Goal: Task Accomplishment & Management: Complete application form

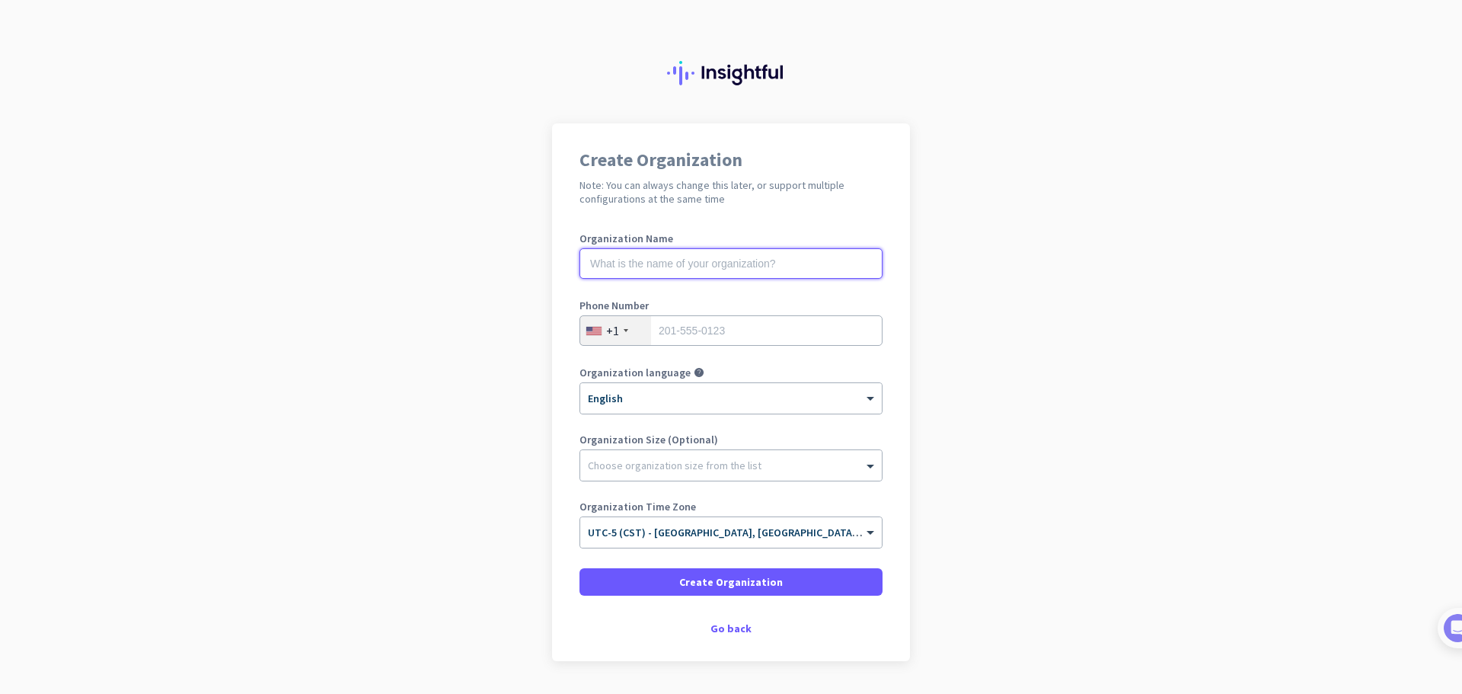
click at [713, 272] on input "text" at bounding box center [730, 263] width 303 height 30
type input "Acumen LLP"
click at [728, 339] on input "tel" at bounding box center [730, 330] width 303 height 30
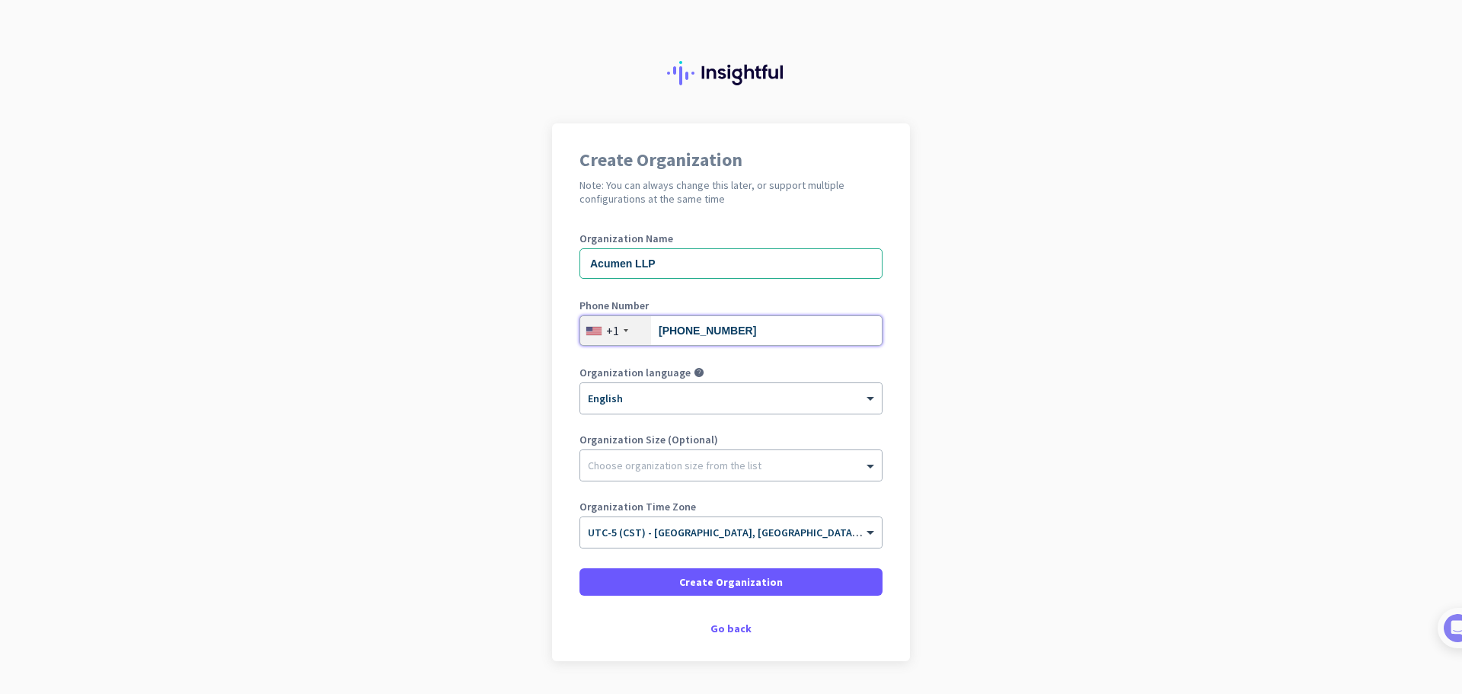
click at [693, 332] on input "562 4833531" at bounding box center [730, 330] width 303 height 30
click at [673, 334] on input "562 4833531" at bounding box center [730, 330] width 303 height 30
type input "5624833531"
click at [721, 583] on span "Create Organization" at bounding box center [731, 581] width 104 height 15
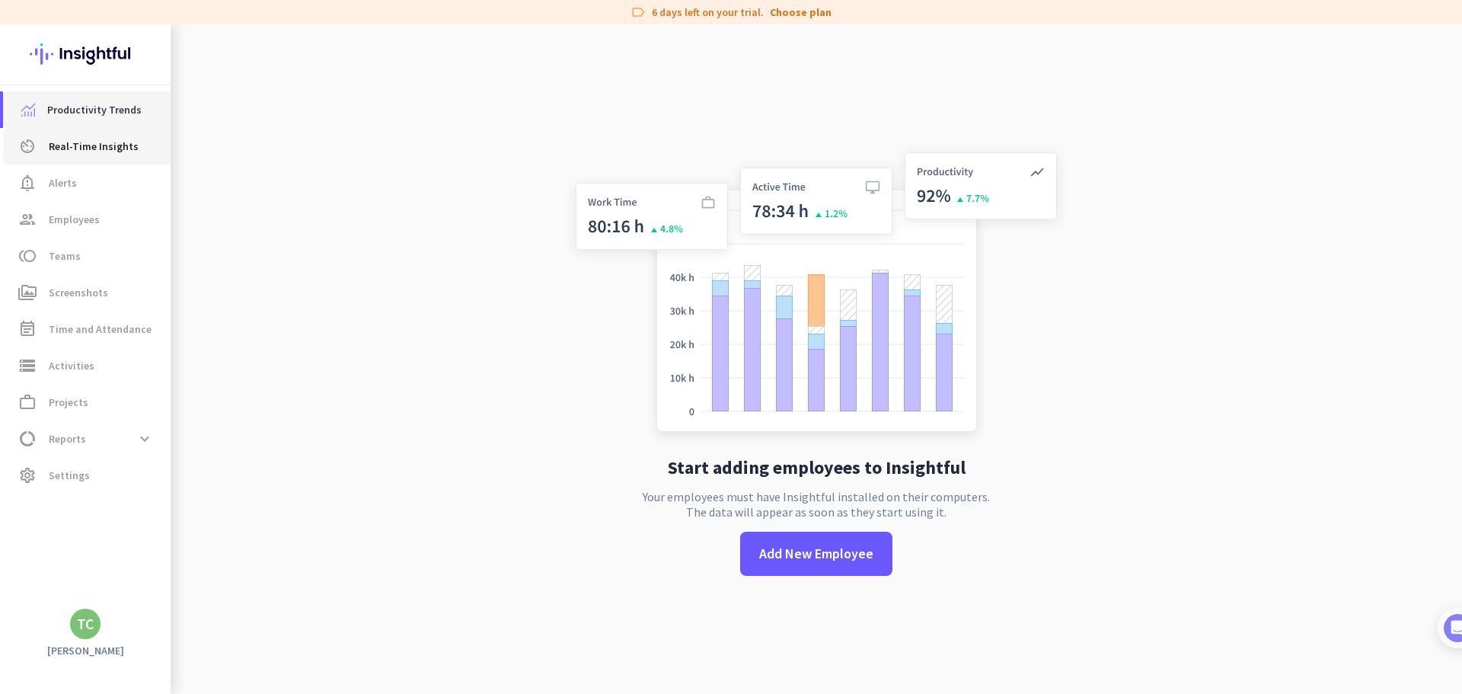
click at [94, 127] on link "Productivity Trends" at bounding box center [87, 109] width 168 height 37
click at [88, 648] on h3 "Tyler Carnes" at bounding box center [85, 650] width 171 height 14
click at [88, 624] on div "TC" at bounding box center [86, 623] width 18 height 15
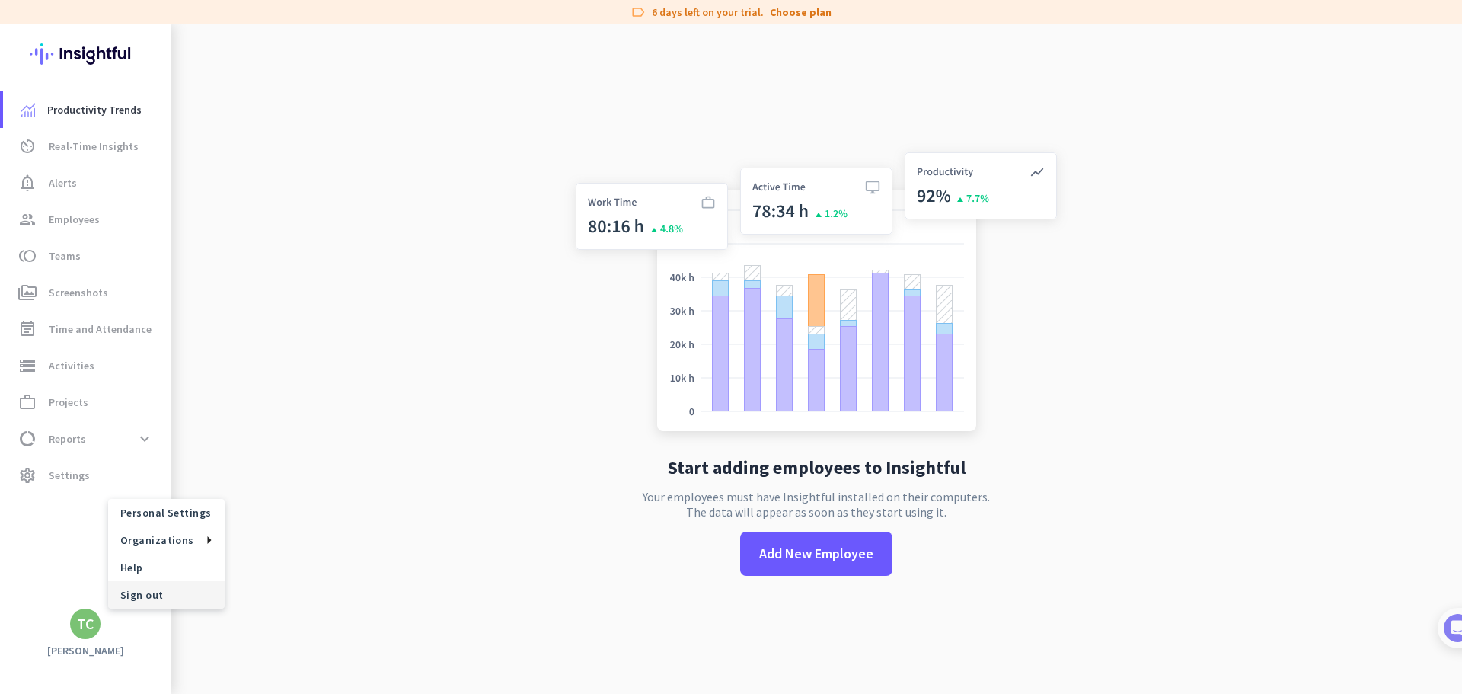
click at [160, 591] on span "Sign out" at bounding box center [166, 595] width 92 height 14
